Goal: Task Accomplishment & Management: Complete application form

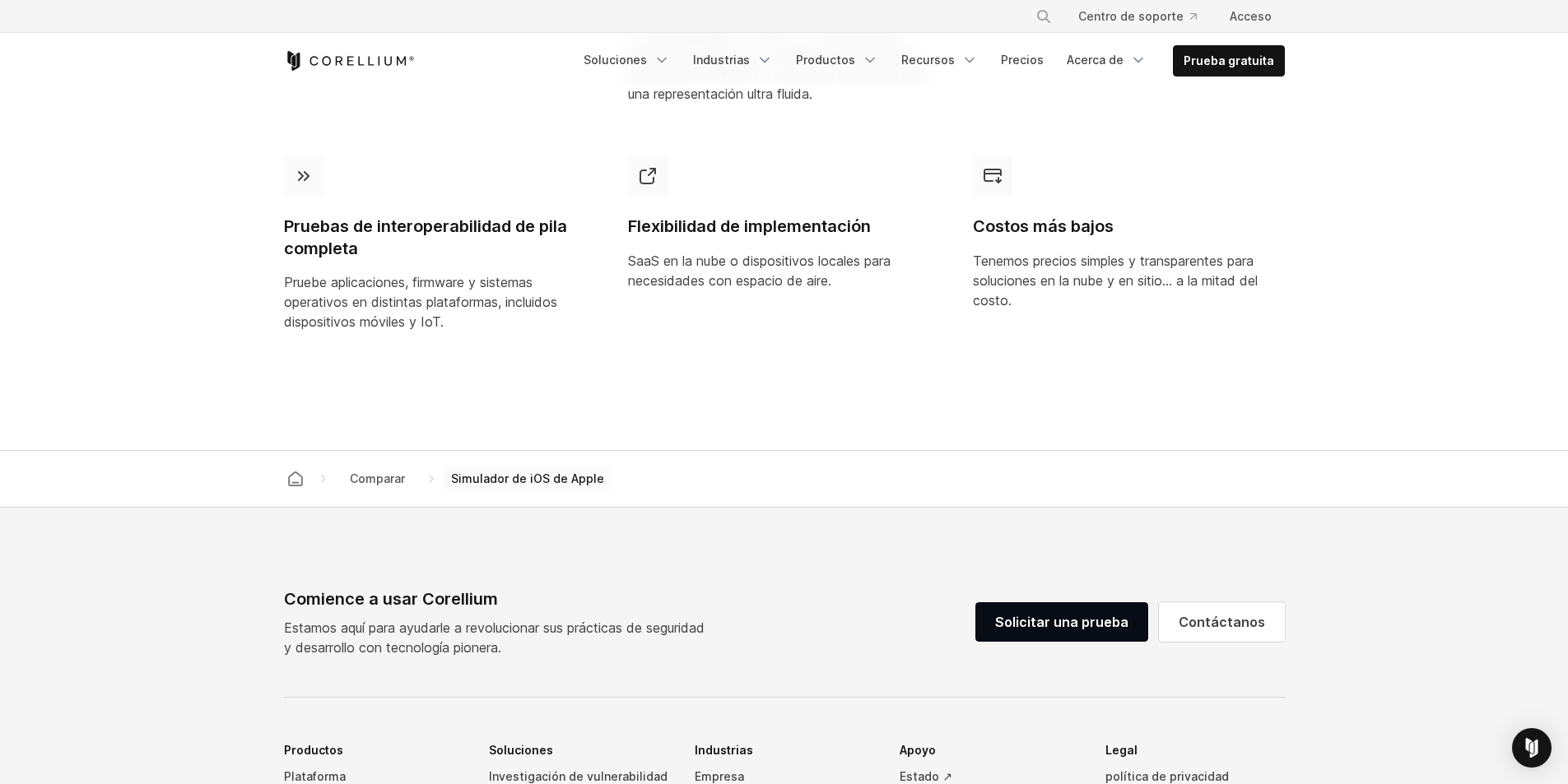
scroll to position [1646, 0]
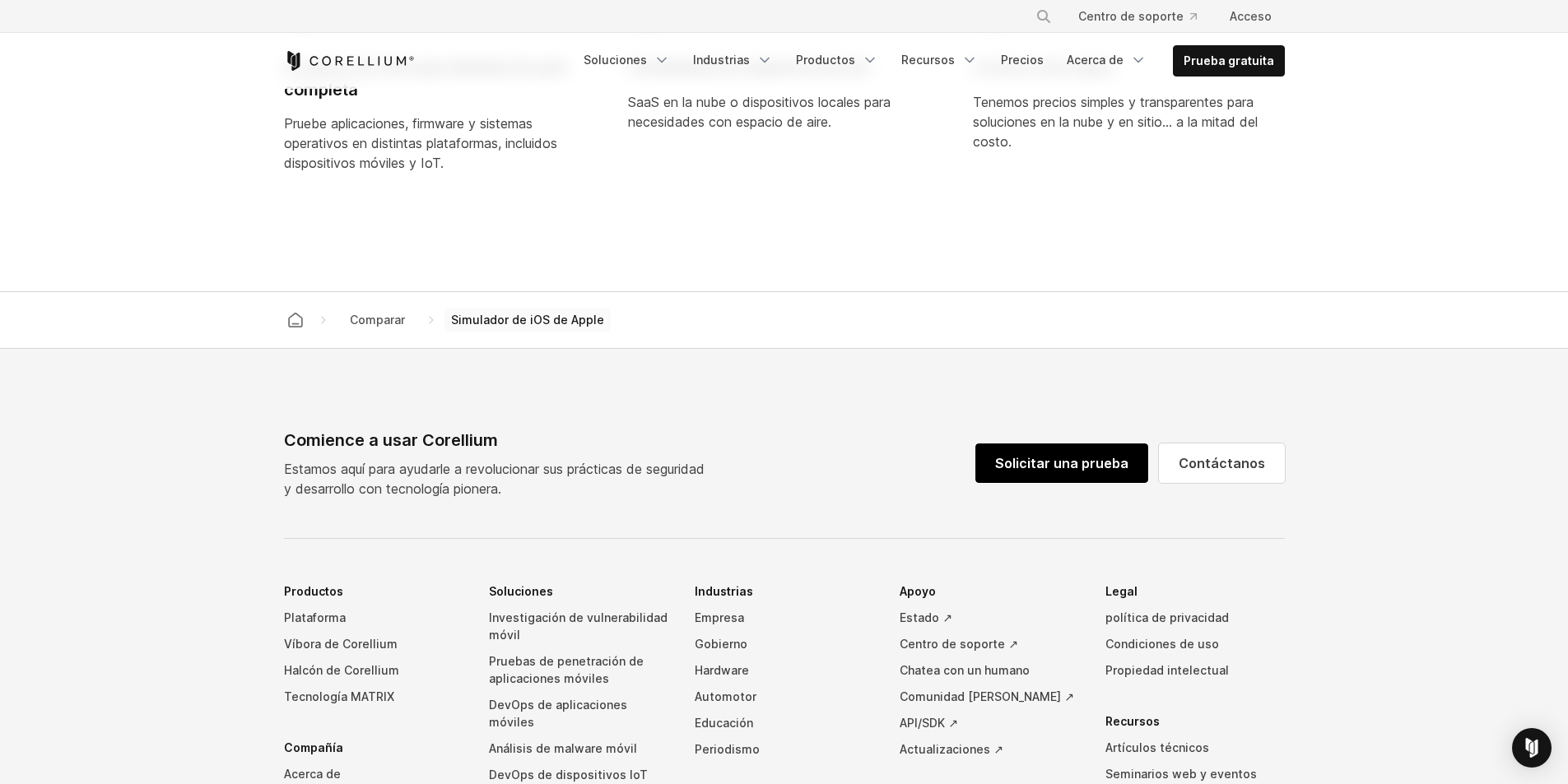
click at [1066, 472] on font "Solicitar una prueba" at bounding box center [1062, 463] width 133 height 17
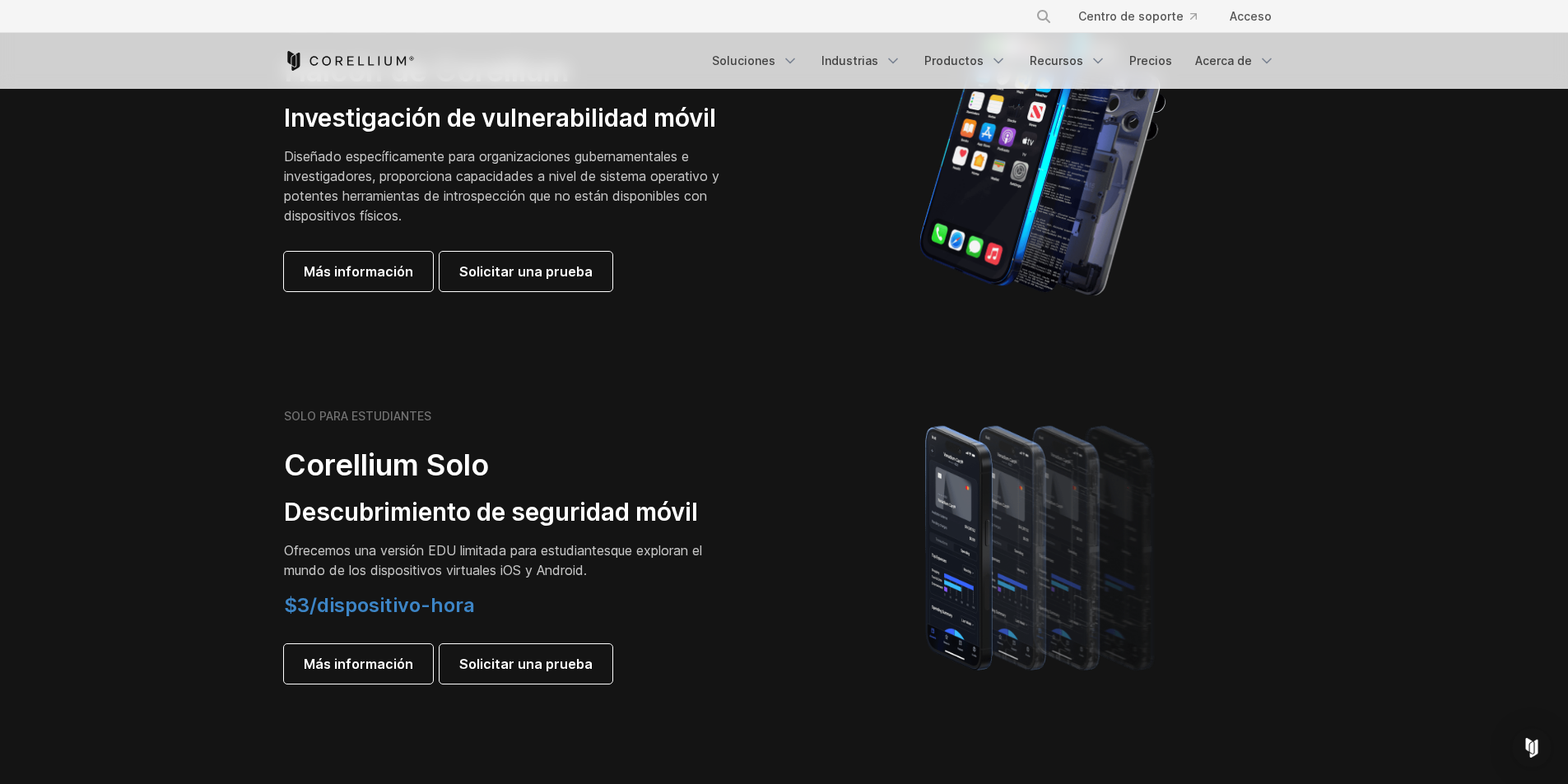
drag, startPoint x: 0, startPoint y: 0, endPoint x: 587, endPoint y: 422, distance: 722.9
click at [587, 422] on div "SOLO PARA ESTUDIANTES" at bounding box center [514, 416] width 461 height 15
click at [525, 275] on font "Solicitar una prueba" at bounding box center [526, 272] width 133 height 17
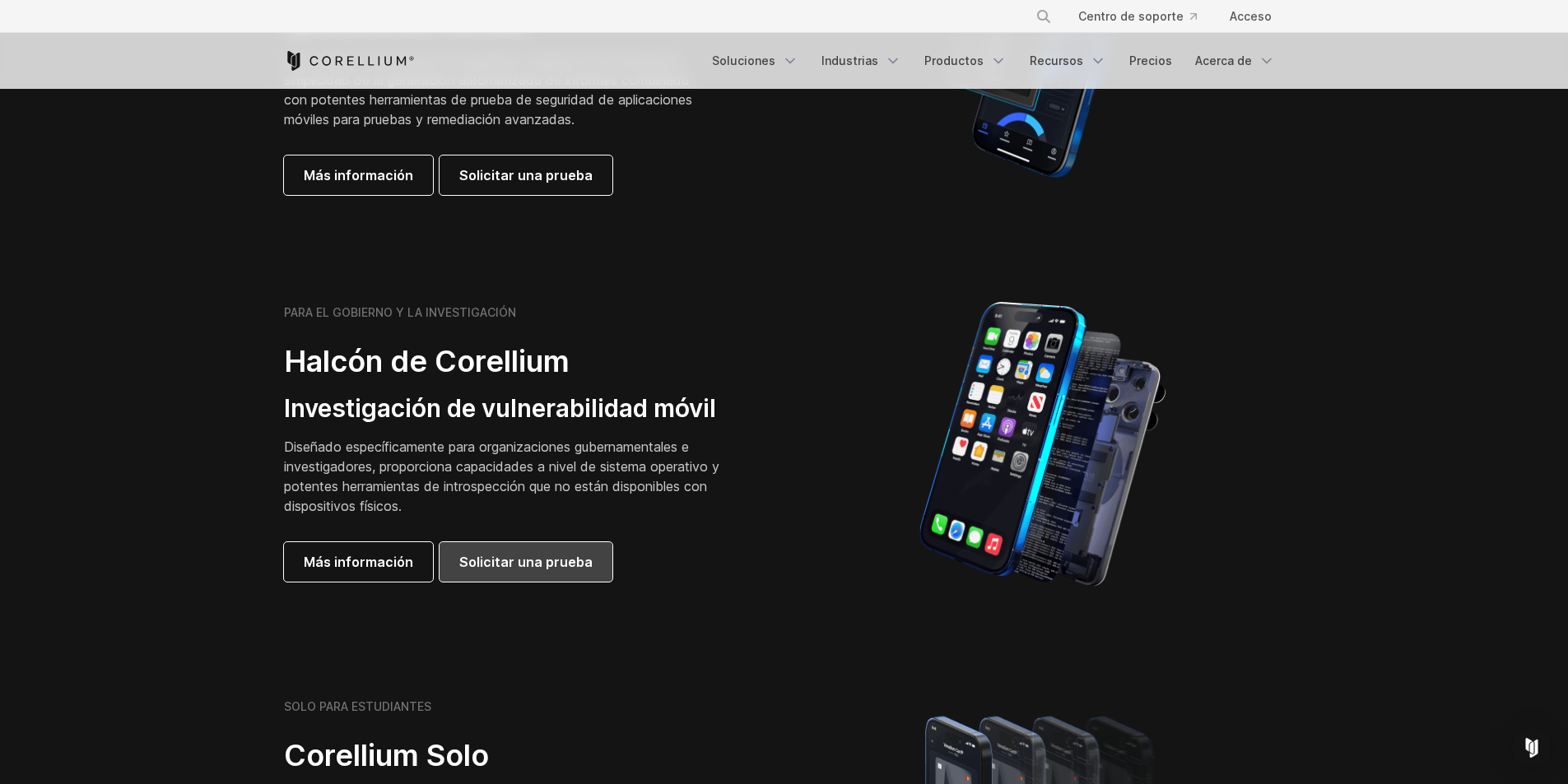
scroll to position [419, 0]
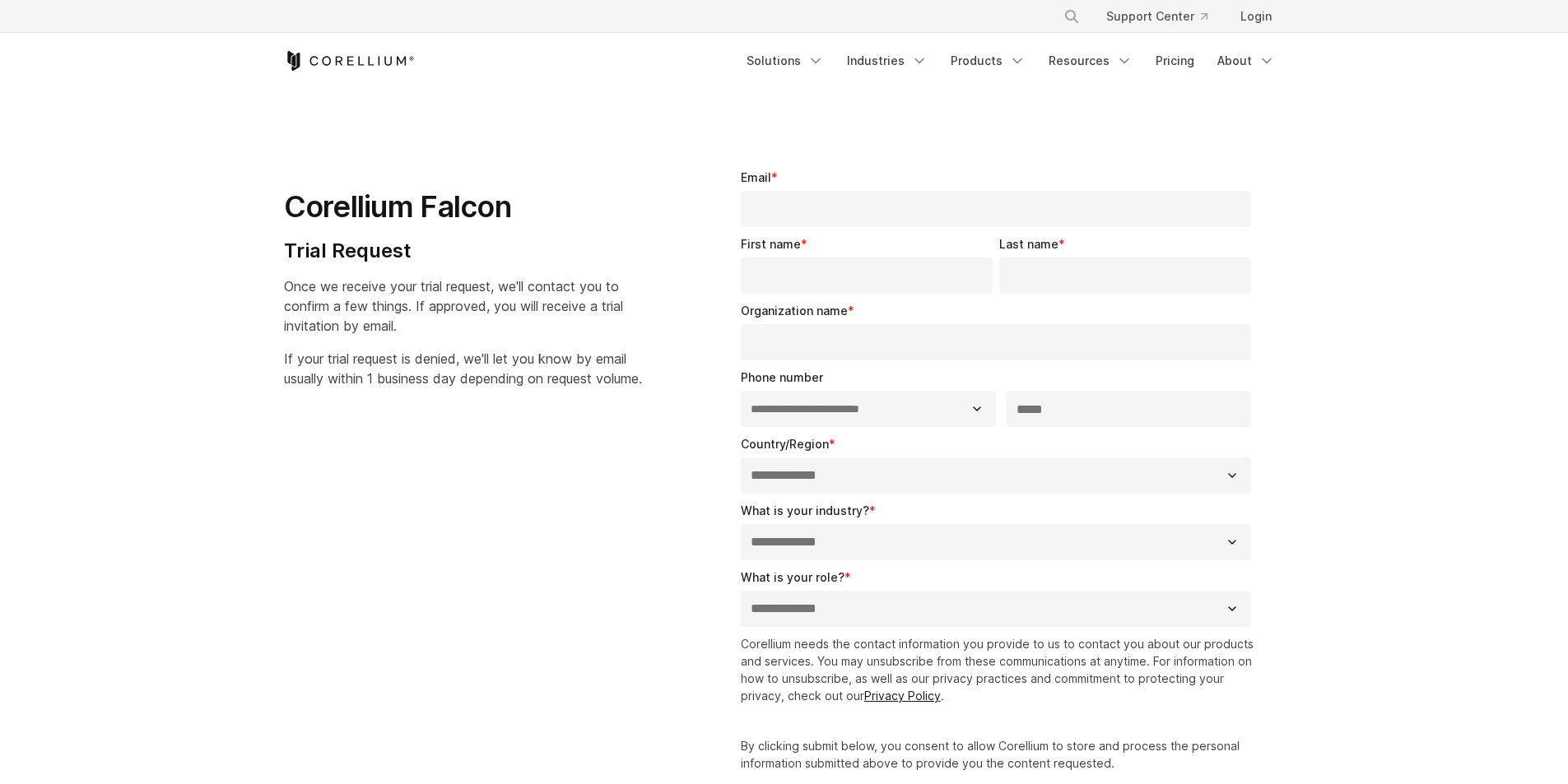
select select "**"
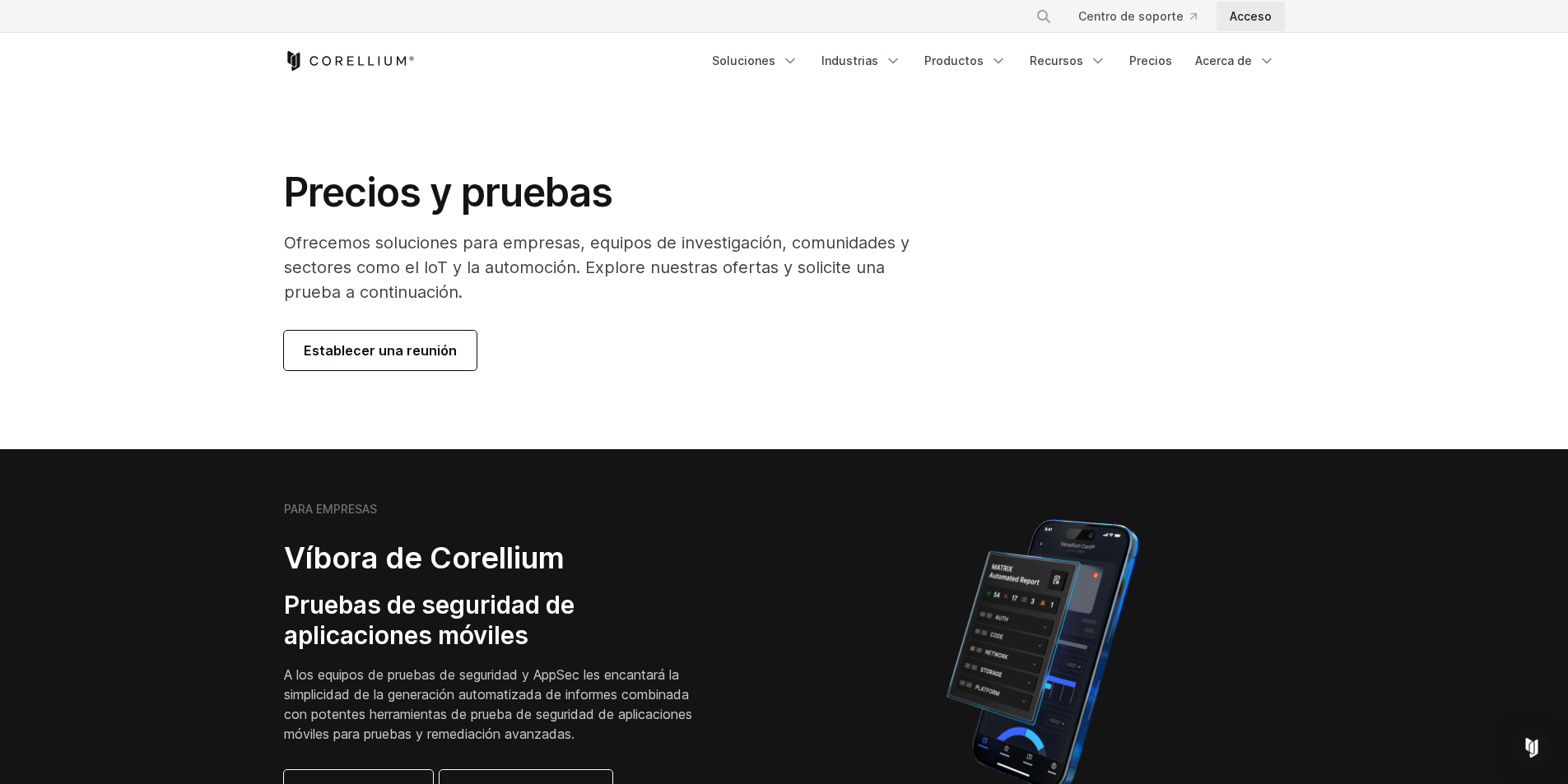
click at [1258, 14] on font "Acceso" at bounding box center [1251, 16] width 42 height 14
